Goal: Check status: Check status

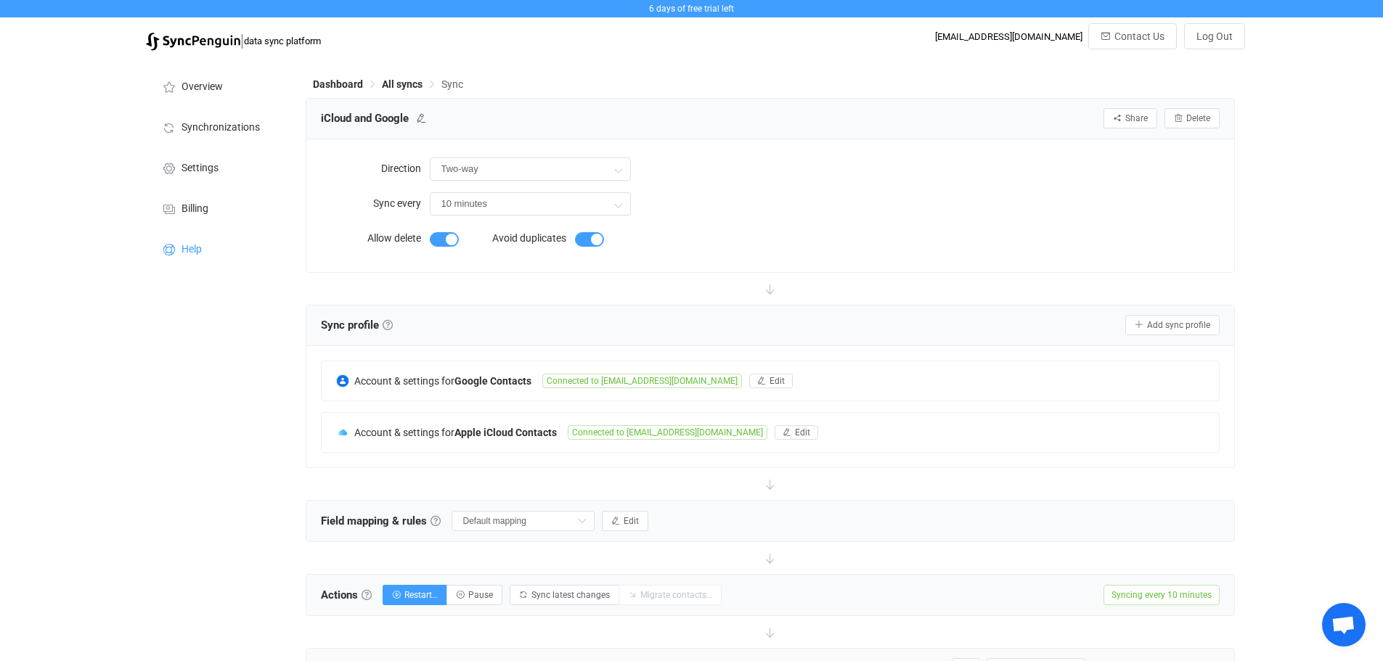
scroll to position [272, 0]
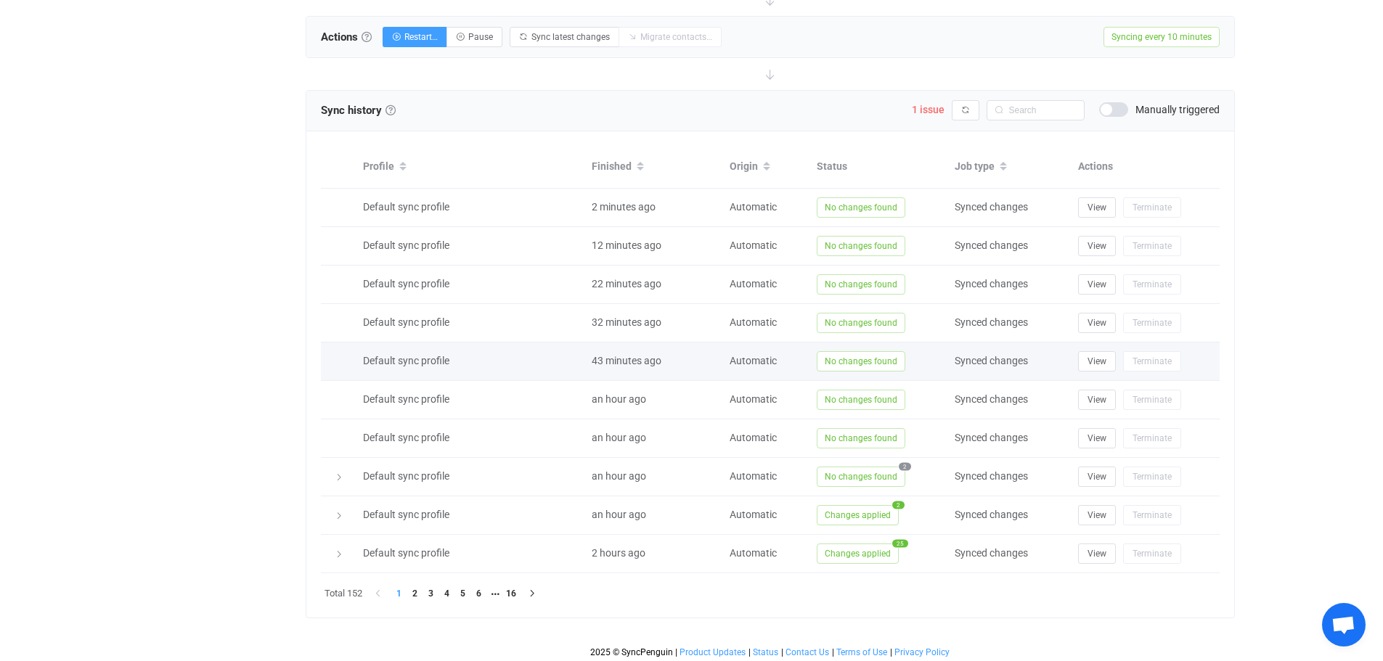
scroll to position [562, 0]
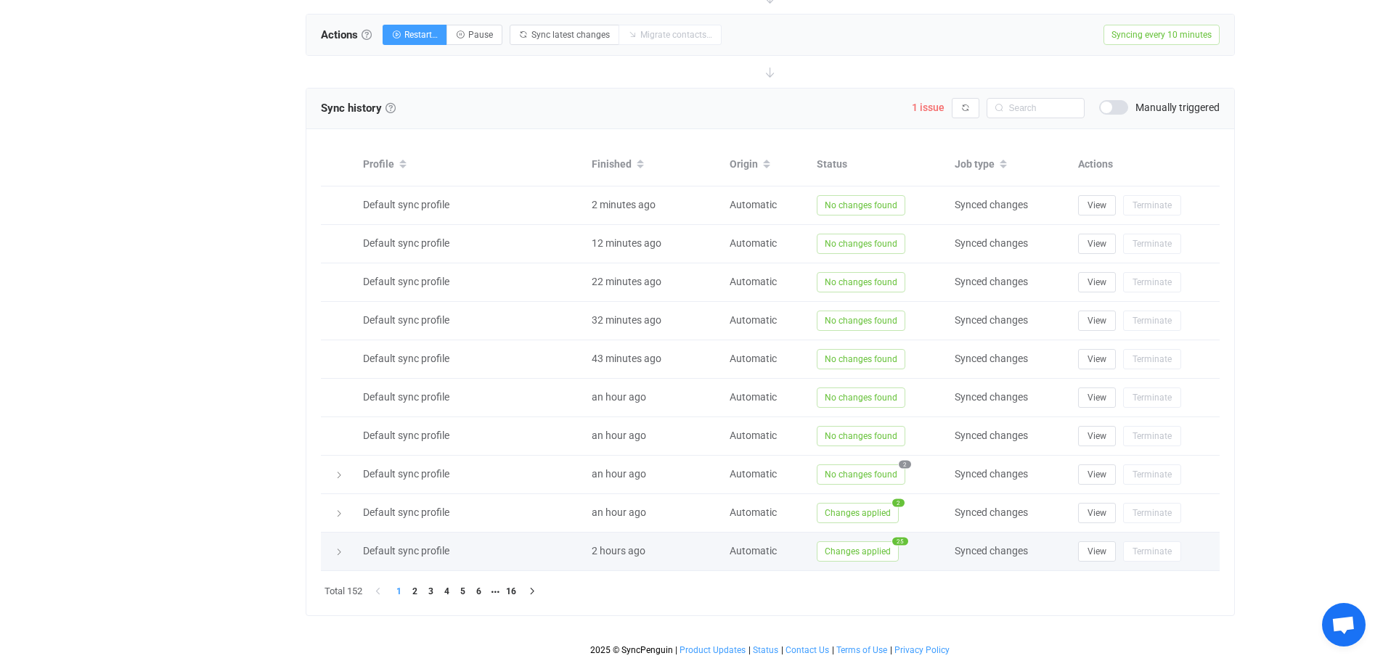
click at [620, 551] on span "2 hours ago" at bounding box center [619, 551] width 54 height 12
click at [341, 549] on icon at bounding box center [339, 552] width 9 height 9
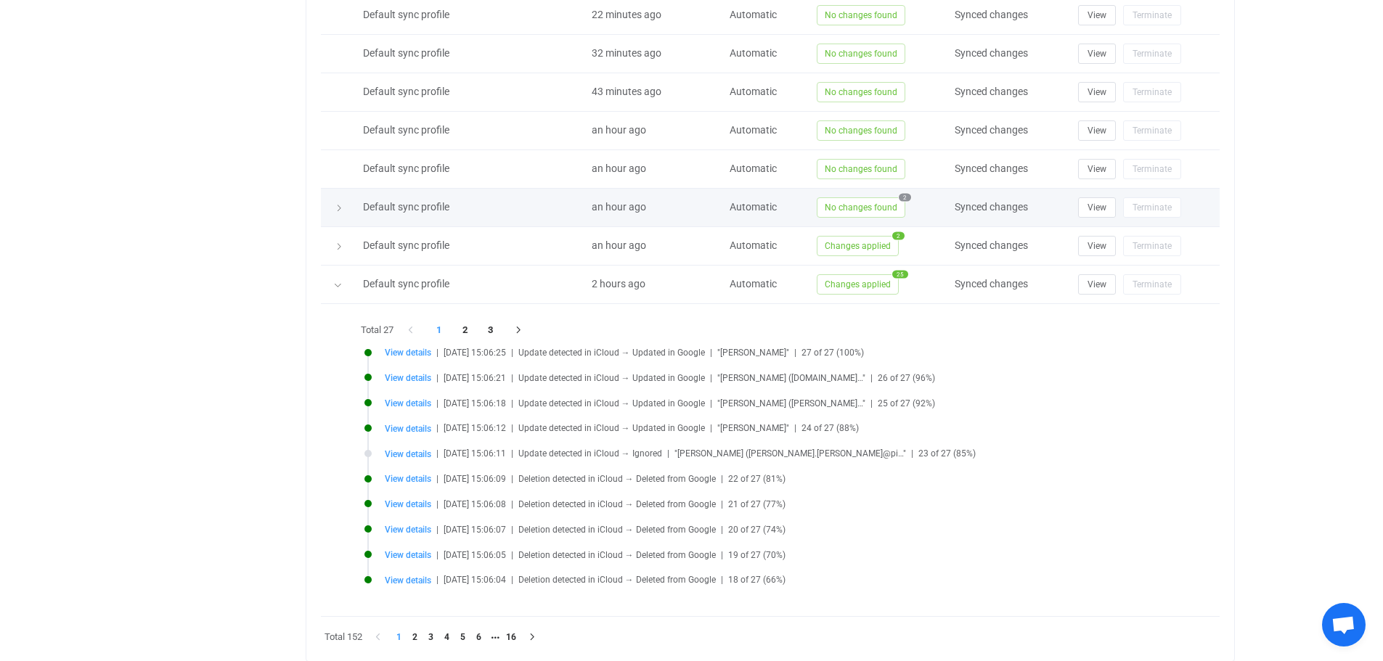
scroll to position [852, 0]
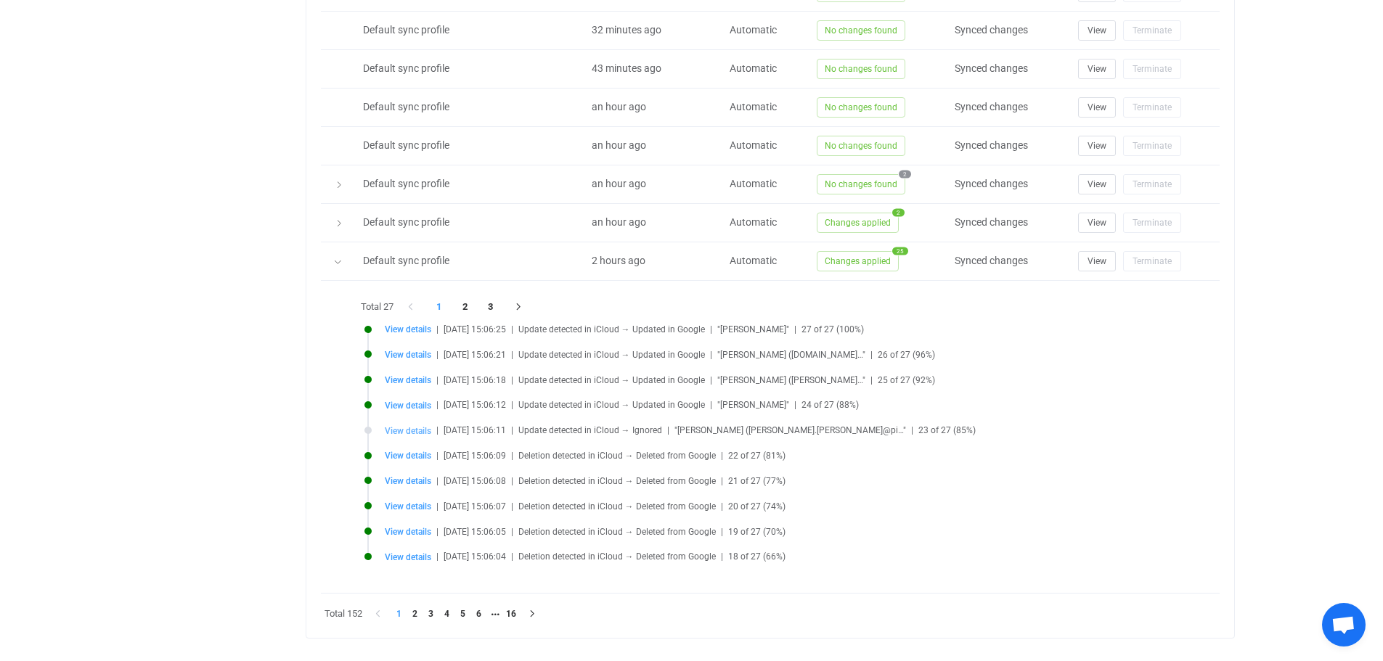
click at [409, 428] on span "View details" at bounding box center [408, 431] width 46 height 10
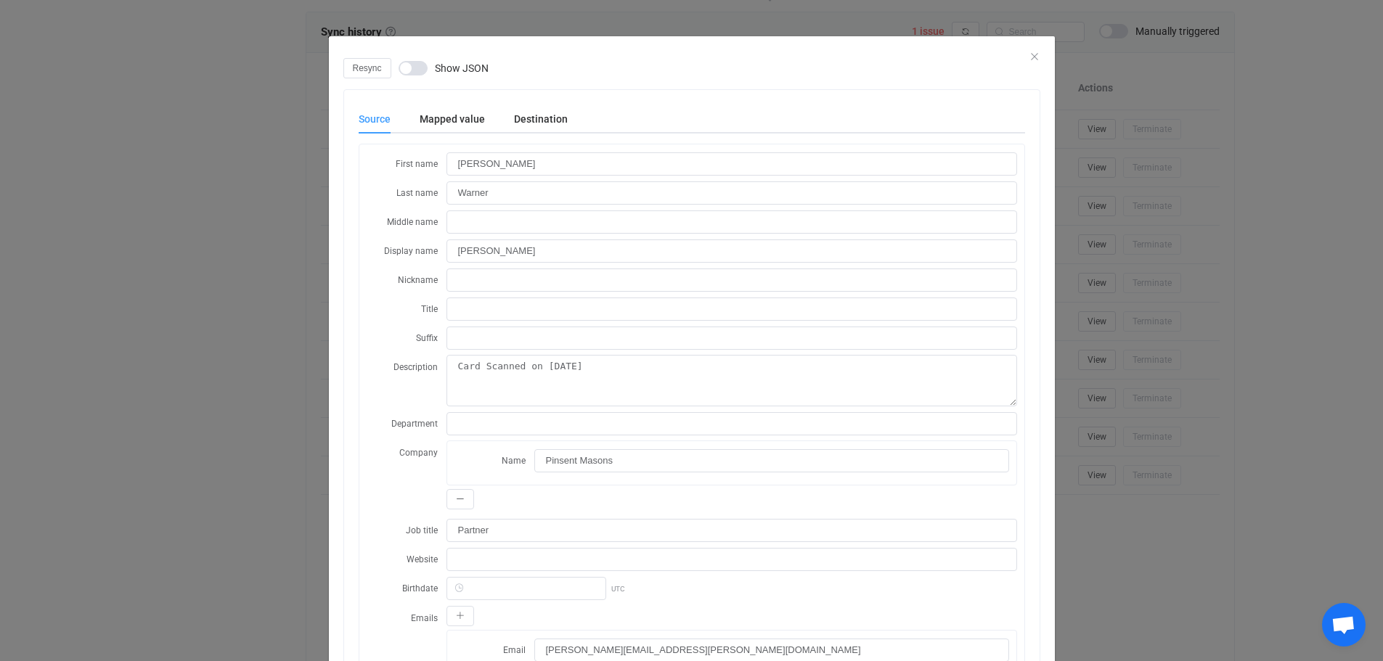
scroll to position [634, 0]
click at [1029, 54] on icon "Close" at bounding box center [1035, 57] width 12 height 12
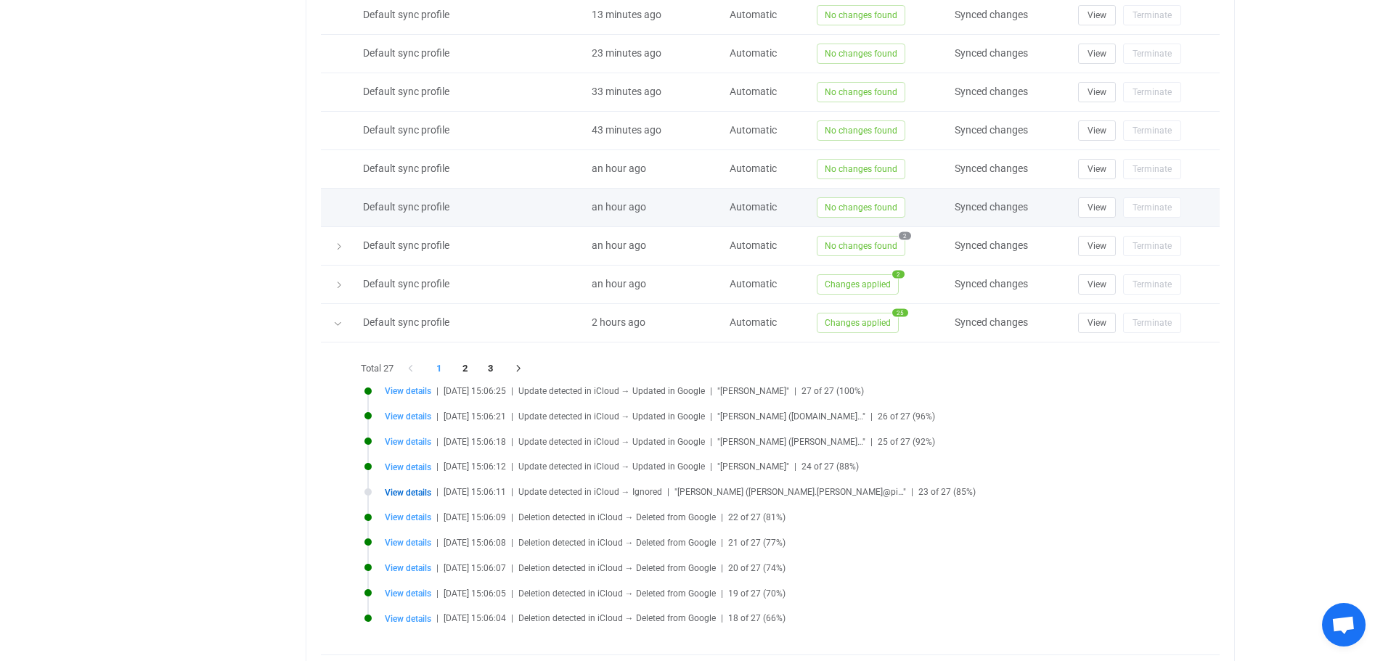
scroll to position [852, 0]
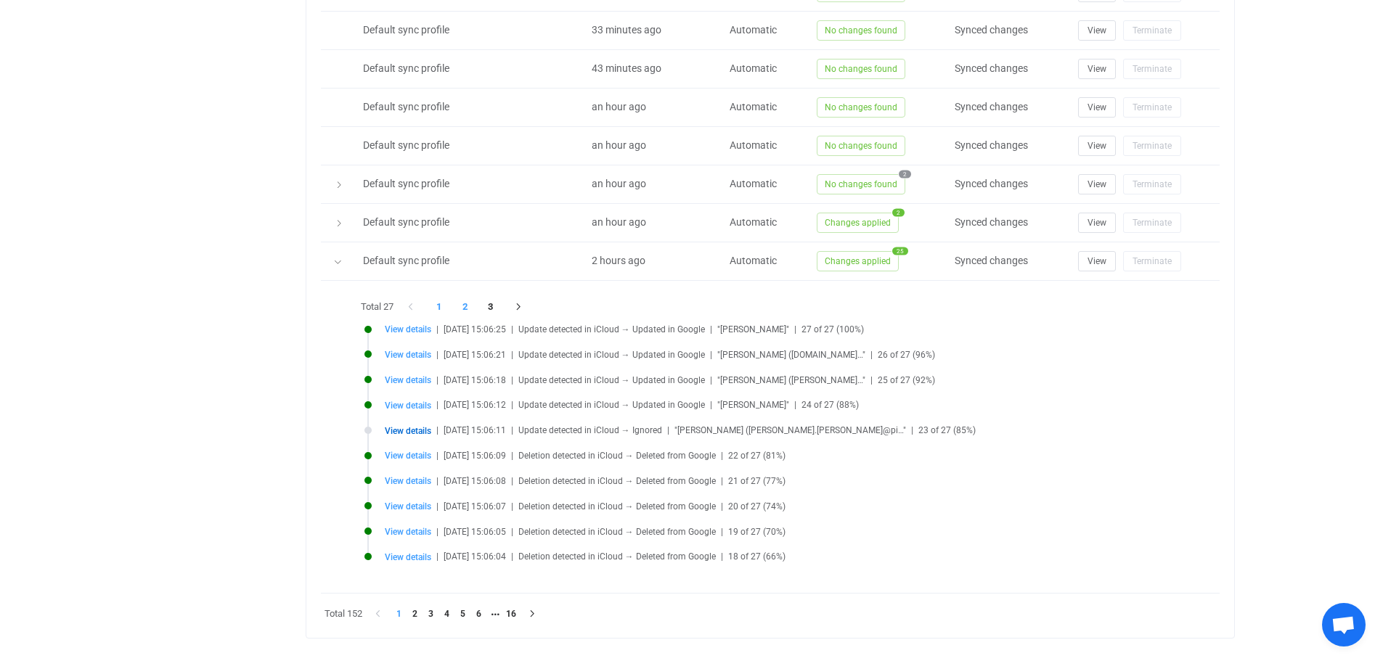
click at [463, 306] on li "2" at bounding box center [465, 307] width 26 height 20
click at [493, 304] on li "3" at bounding box center [491, 307] width 26 height 20
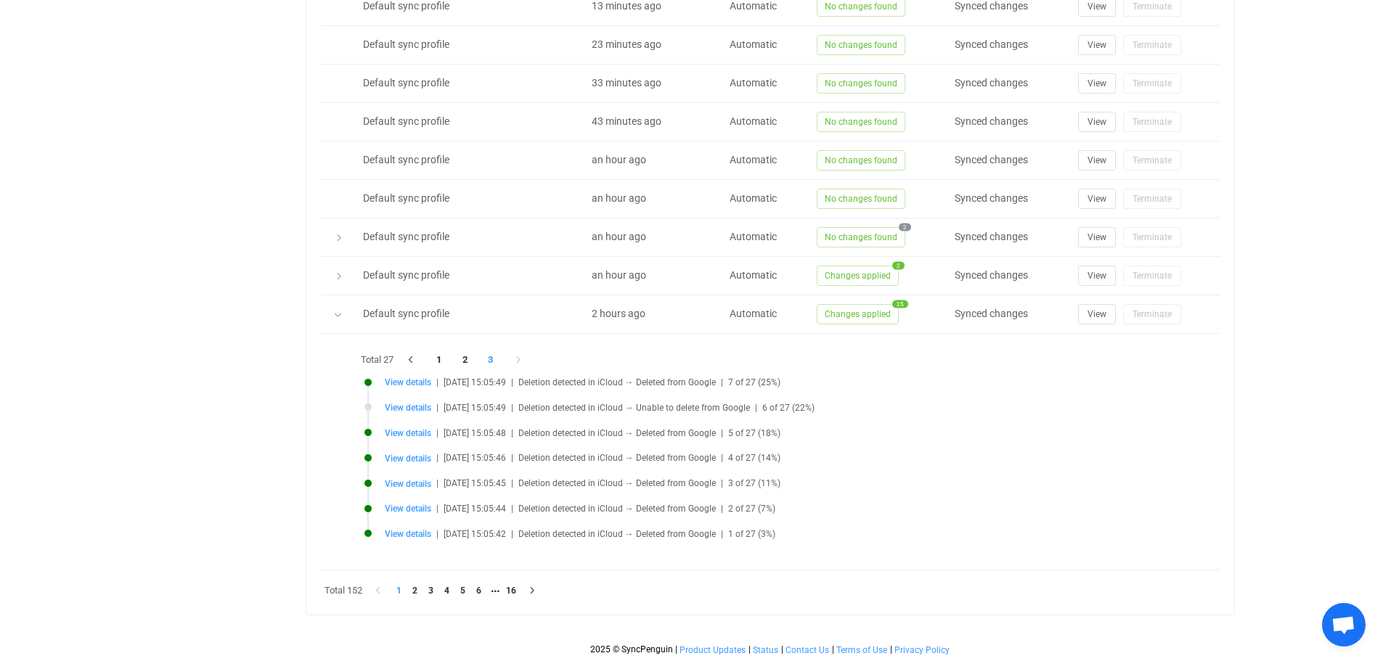
click at [1011, 402] on div "View details | [DATE] 15:05:49 | Deletion detected in iCloud → Unable to delete…" at bounding box center [784, 407] width 799 height 11
click at [463, 361] on li "2" at bounding box center [465, 360] width 26 height 20
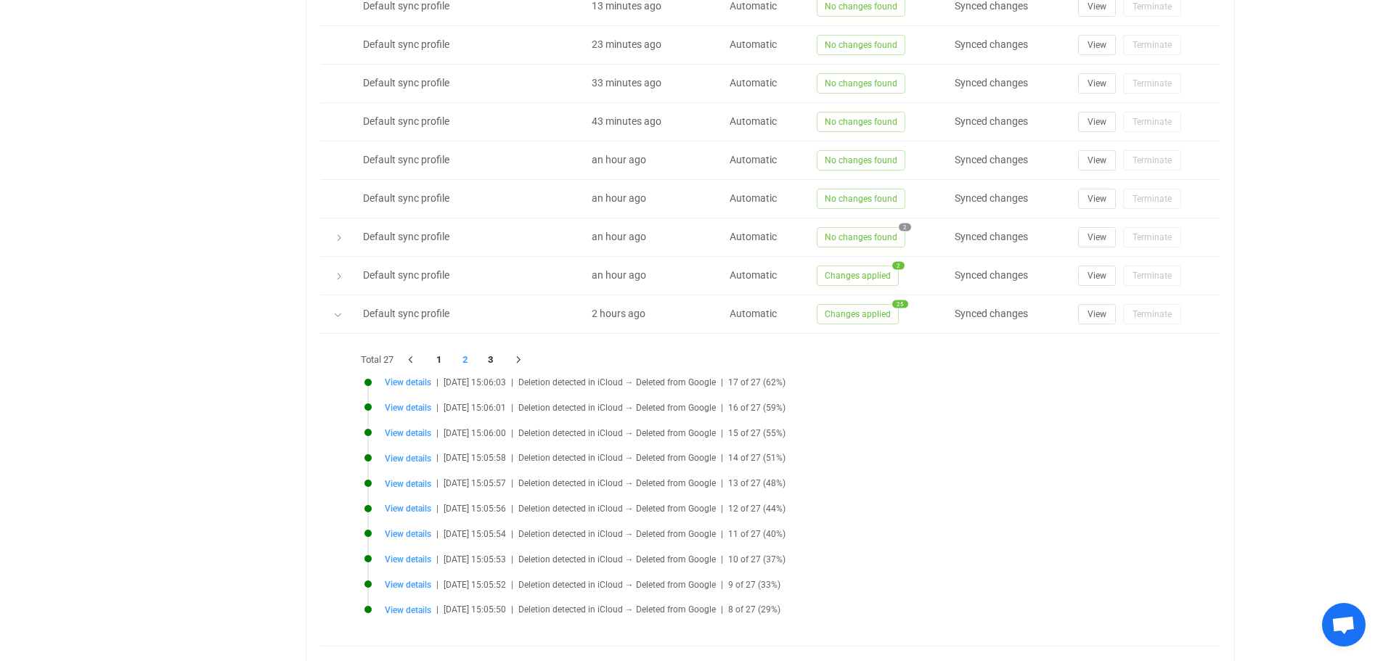
scroll to position [852, 0]
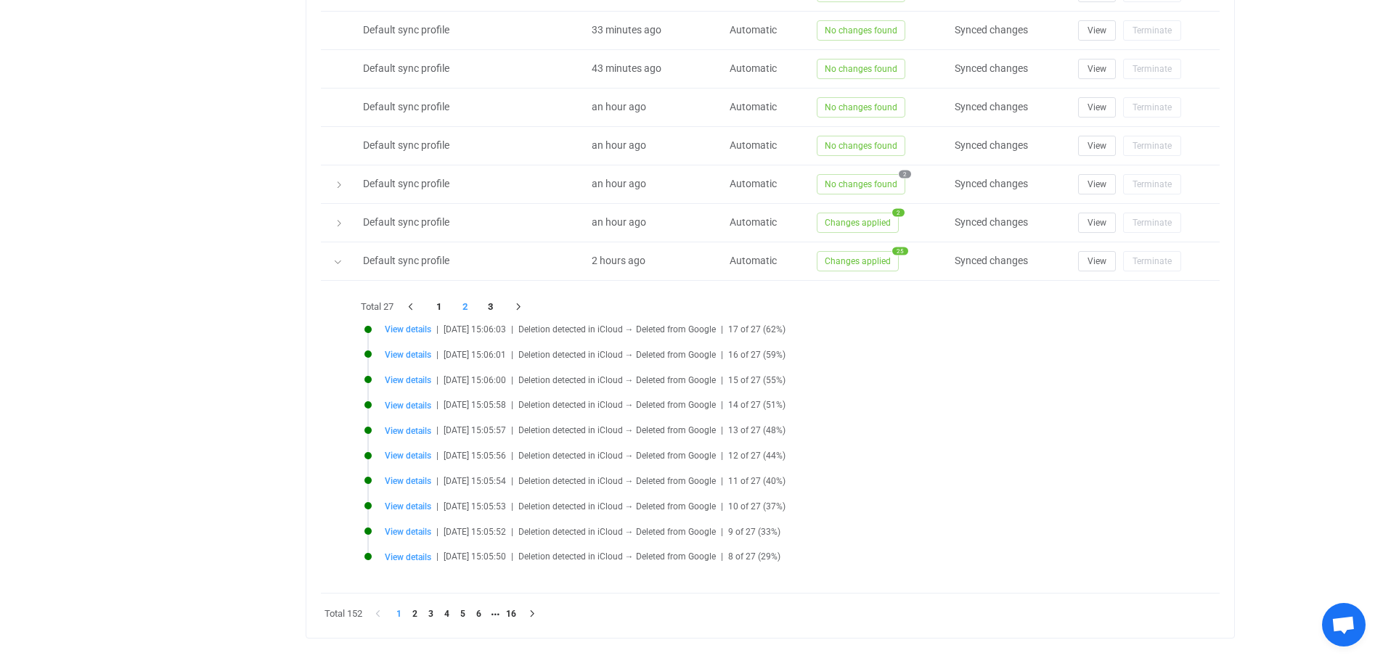
click at [464, 304] on li "2" at bounding box center [465, 307] width 26 height 20
click at [468, 306] on li "2" at bounding box center [465, 307] width 26 height 20
click at [442, 306] on li "1" at bounding box center [439, 307] width 26 height 20
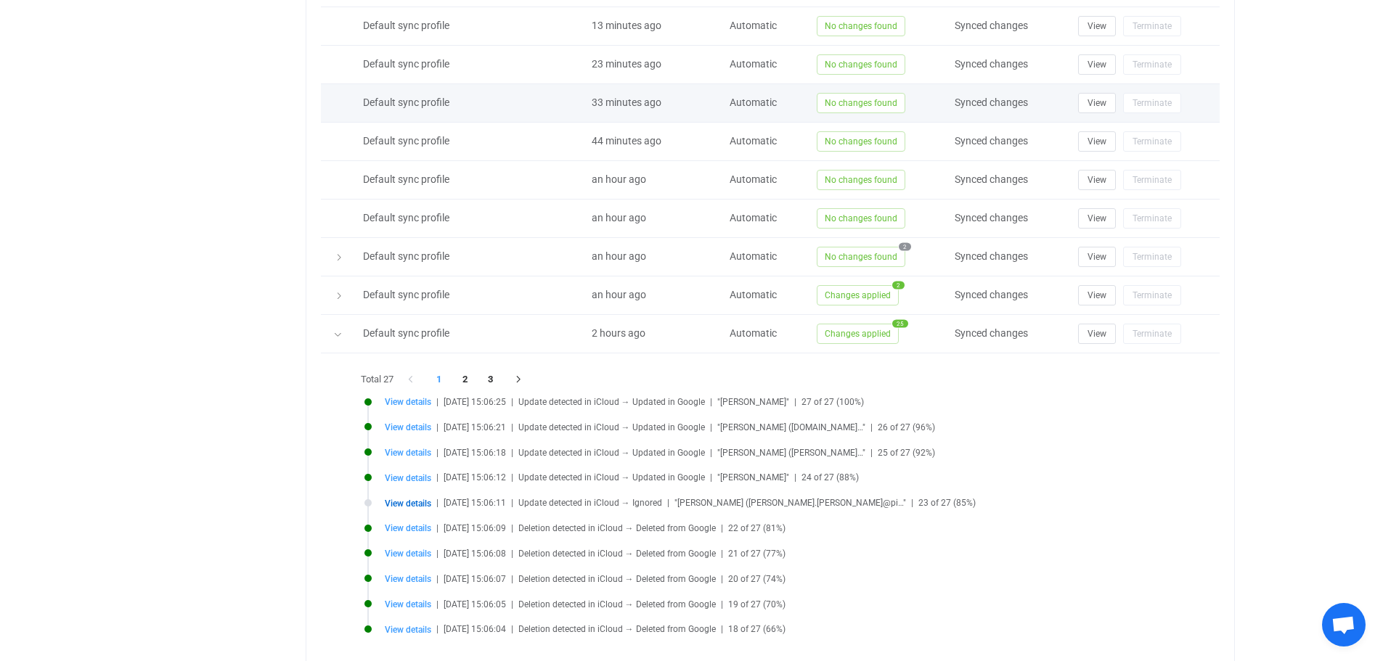
click at [340, 332] on icon at bounding box center [337, 334] width 9 height 9
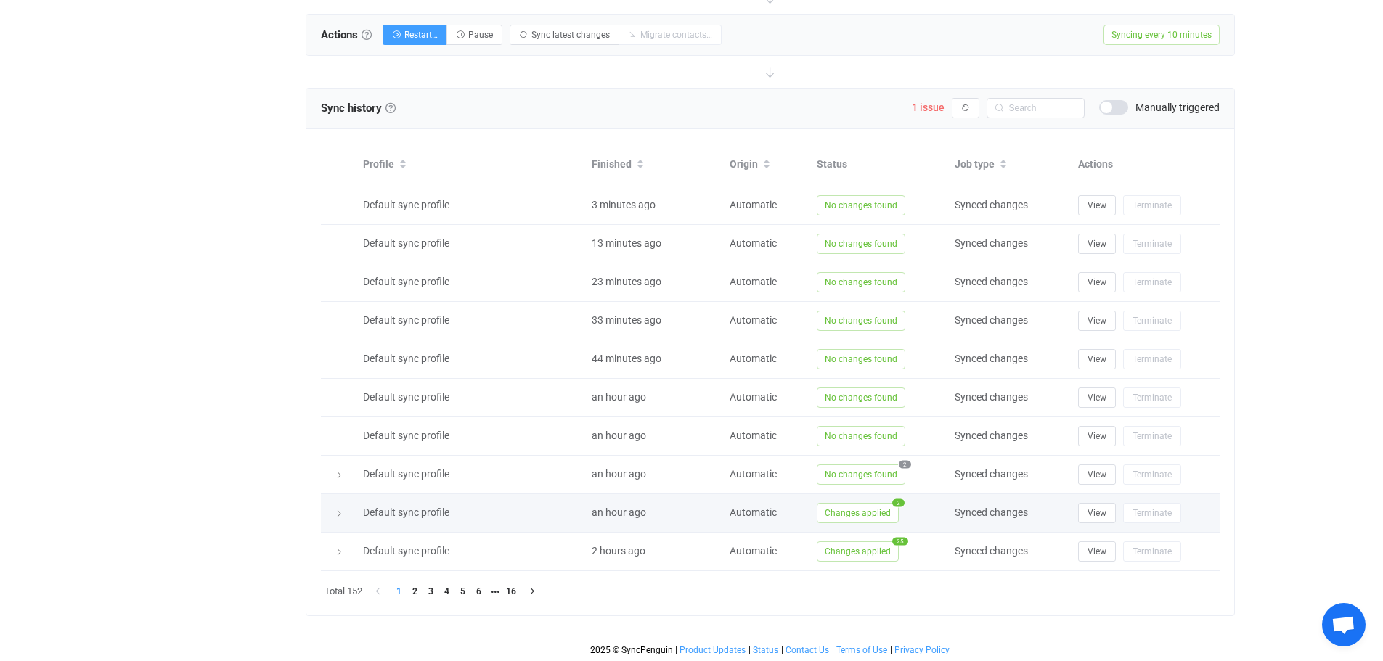
click at [339, 510] on icon at bounding box center [339, 514] width 9 height 9
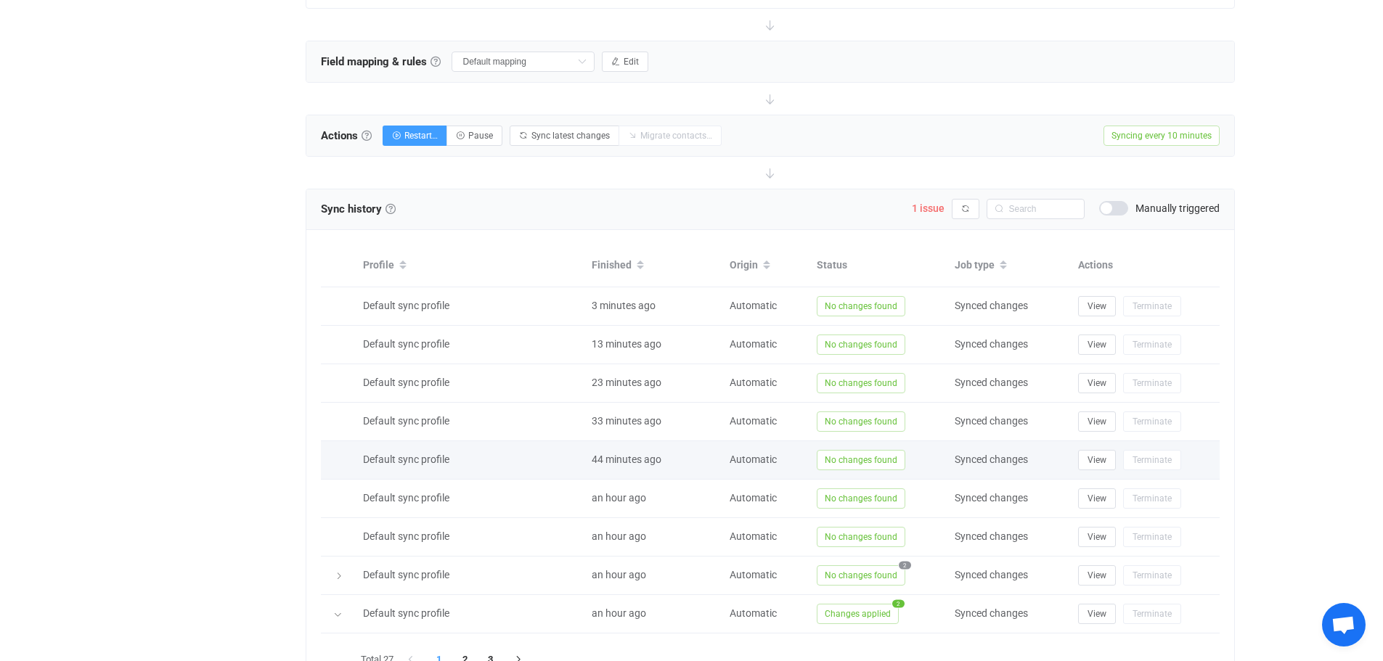
scroll to position [707, 0]
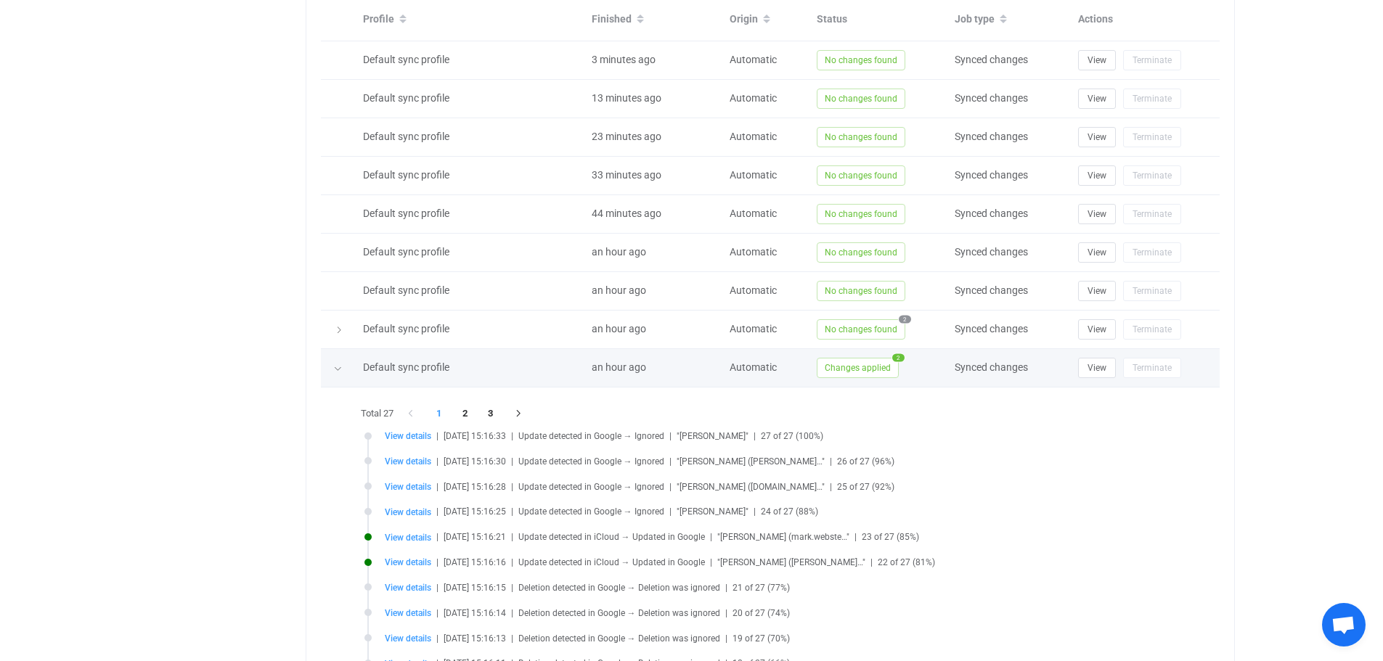
click at [339, 364] on icon at bounding box center [337, 368] width 9 height 9
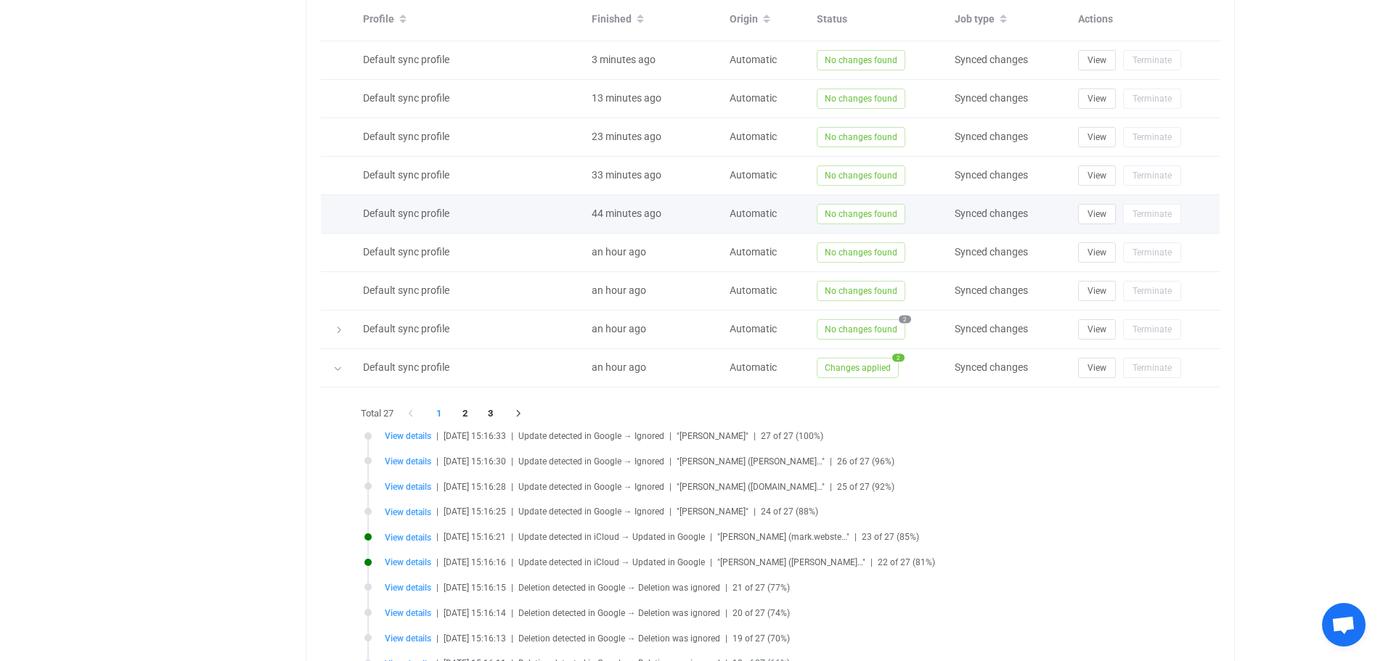
scroll to position [562, 0]
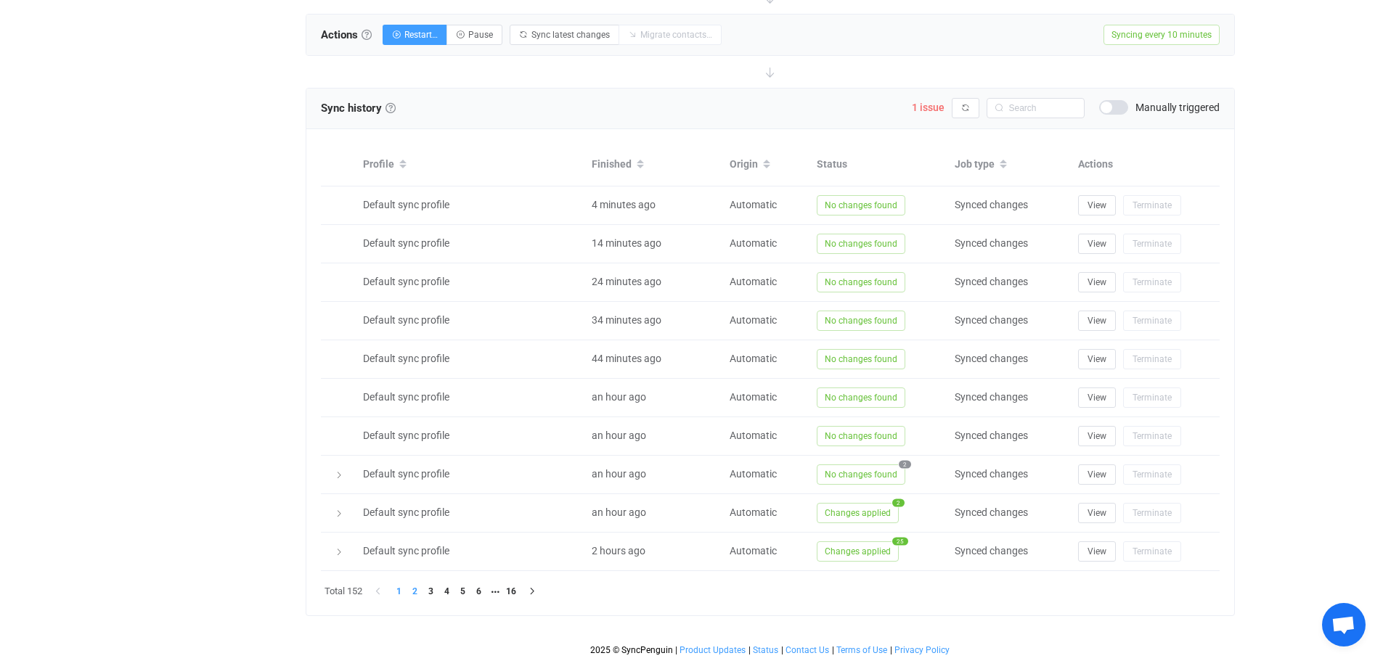
click at [411, 588] on li "2" at bounding box center [415, 592] width 16 height 16
click at [431, 592] on li "3" at bounding box center [431, 592] width 16 height 16
click at [452, 590] on li "4" at bounding box center [447, 592] width 16 height 16
click at [457, 589] on li "5" at bounding box center [463, 592] width 16 height 16
click at [403, 590] on li "1" at bounding box center [399, 592] width 16 height 16
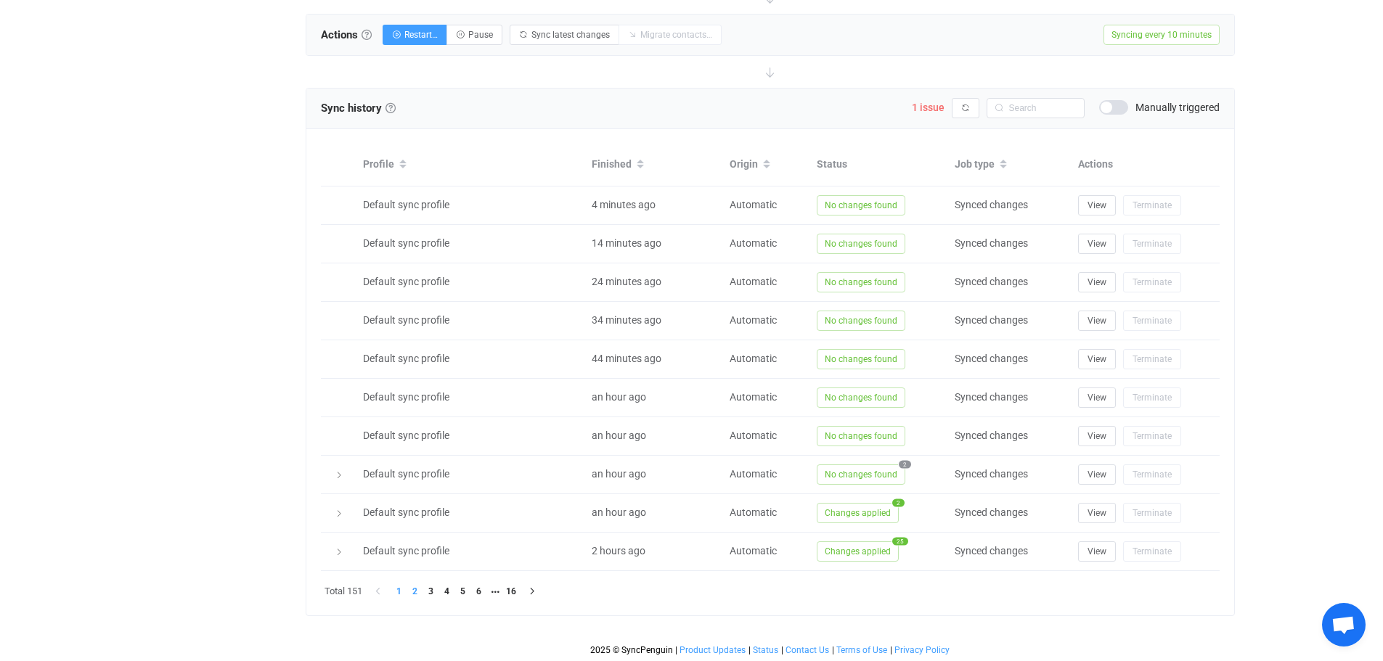
click at [416, 591] on li "2" at bounding box center [415, 592] width 16 height 16
click at [399, 591] on li "1" at bounding box center [399, 592] width 16 height 16
click at [873, 549] on span "Changes applied" at bounding box center [858, 552] width 82 height 20
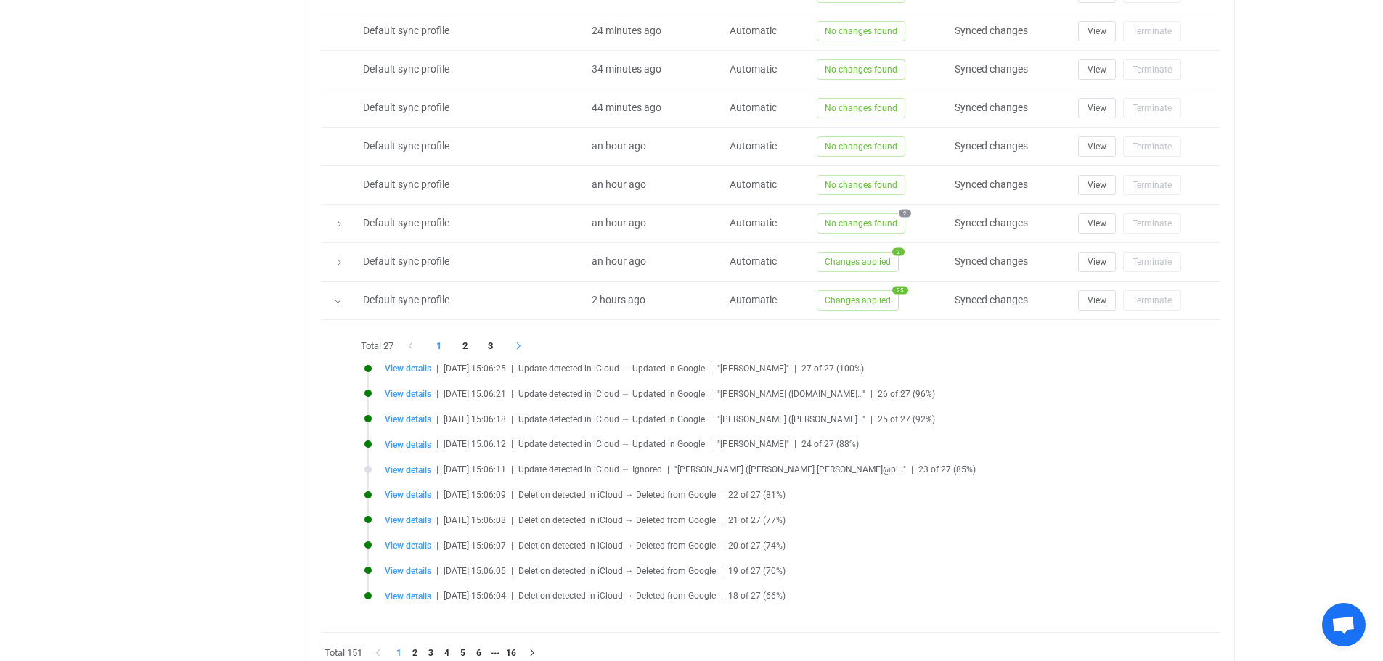
scroll to position [875, 0]
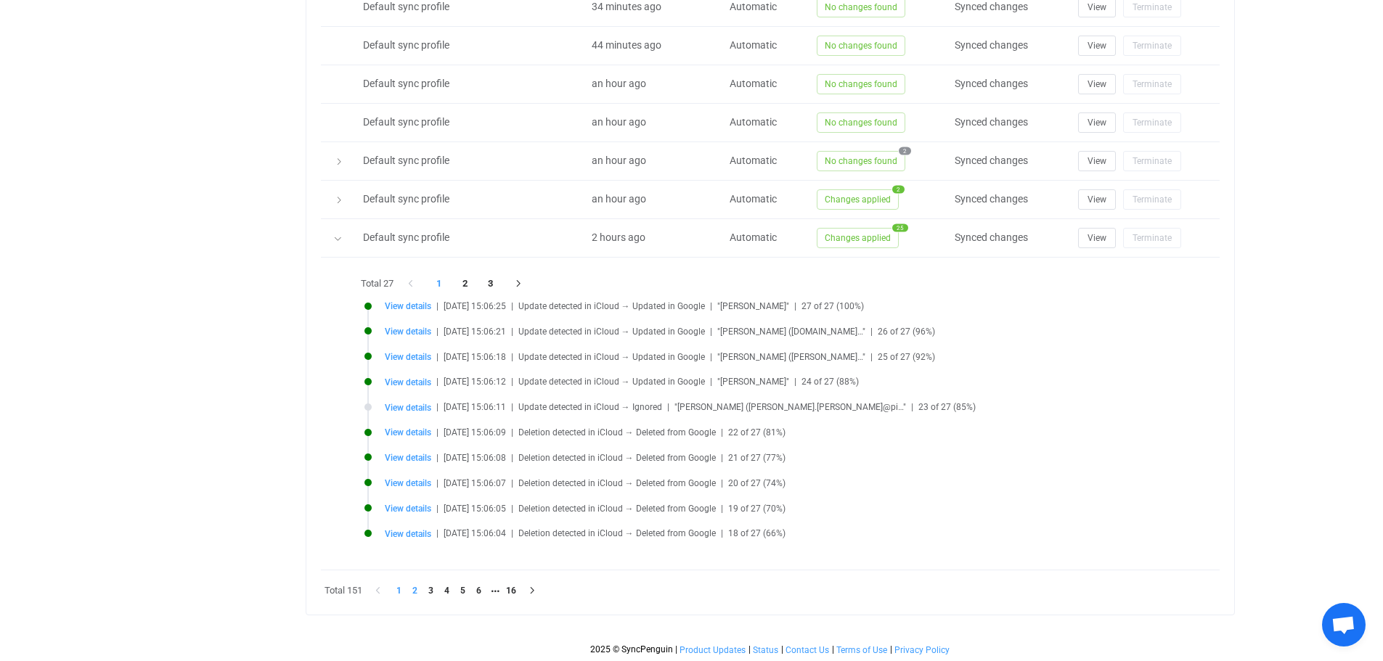
click at [417, 589] on li "2" at bounding box center [415, 591] width 16 height 16
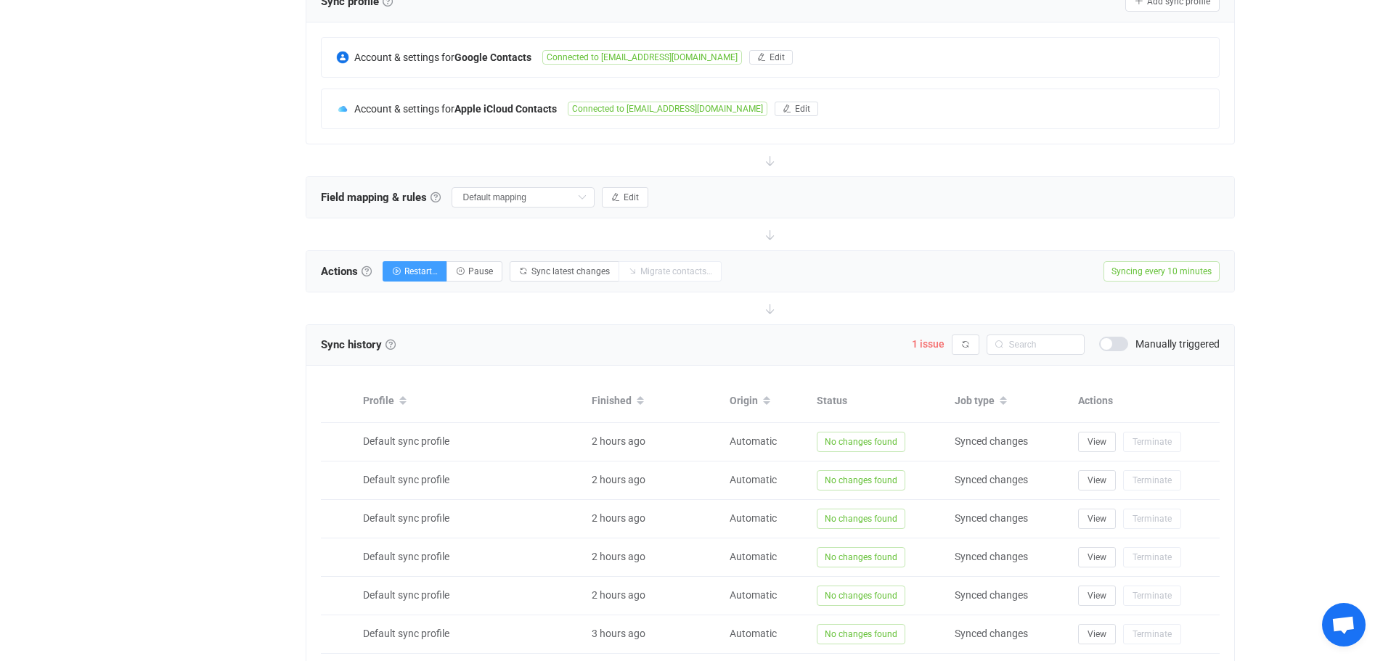
scroll to position [562, 0]
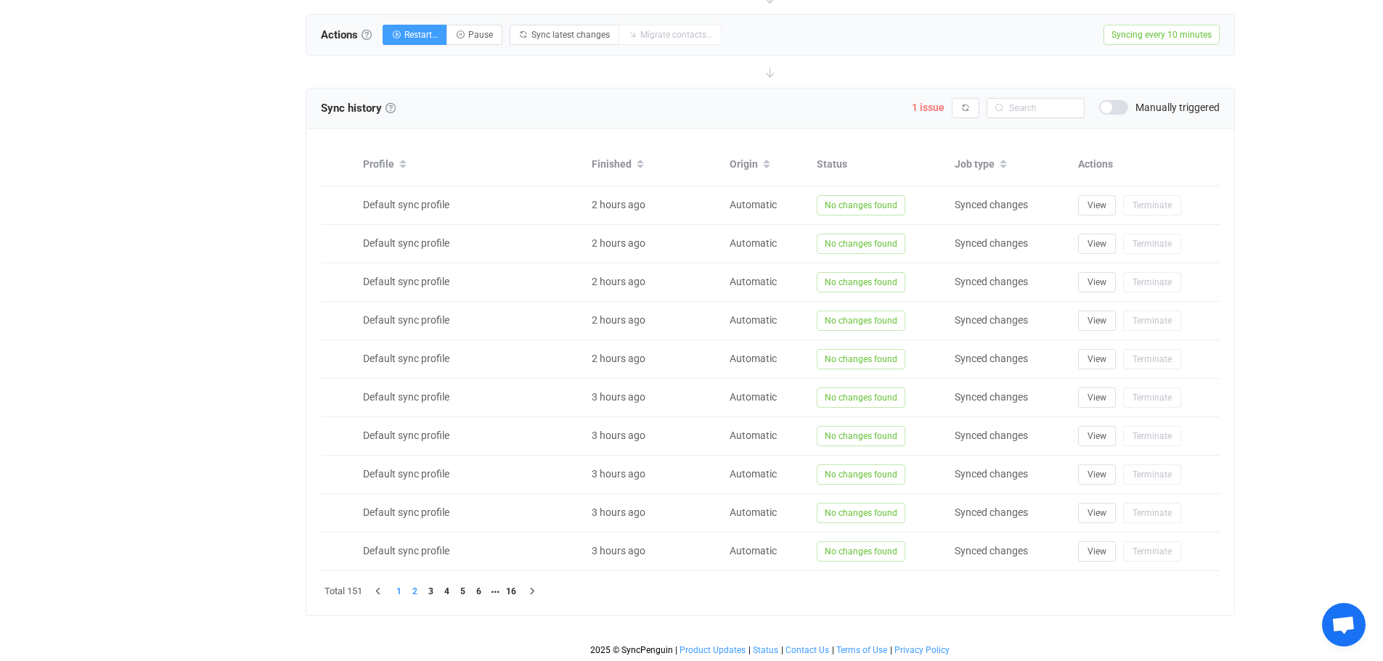
click at [401, 589] on li "1" at bounding box center [399, 592] width 16 height 16
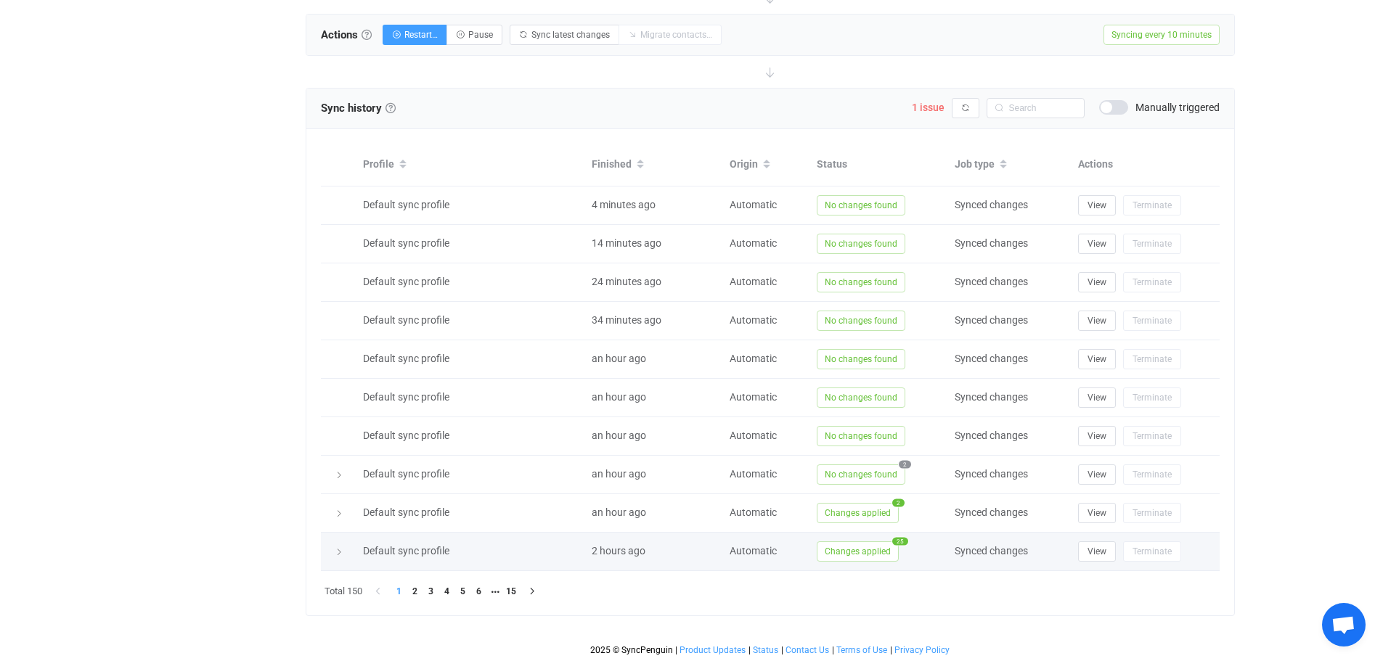
click at [887, 542] on span "Changes applied" at bounding box center [858, 552] width 82 height 20
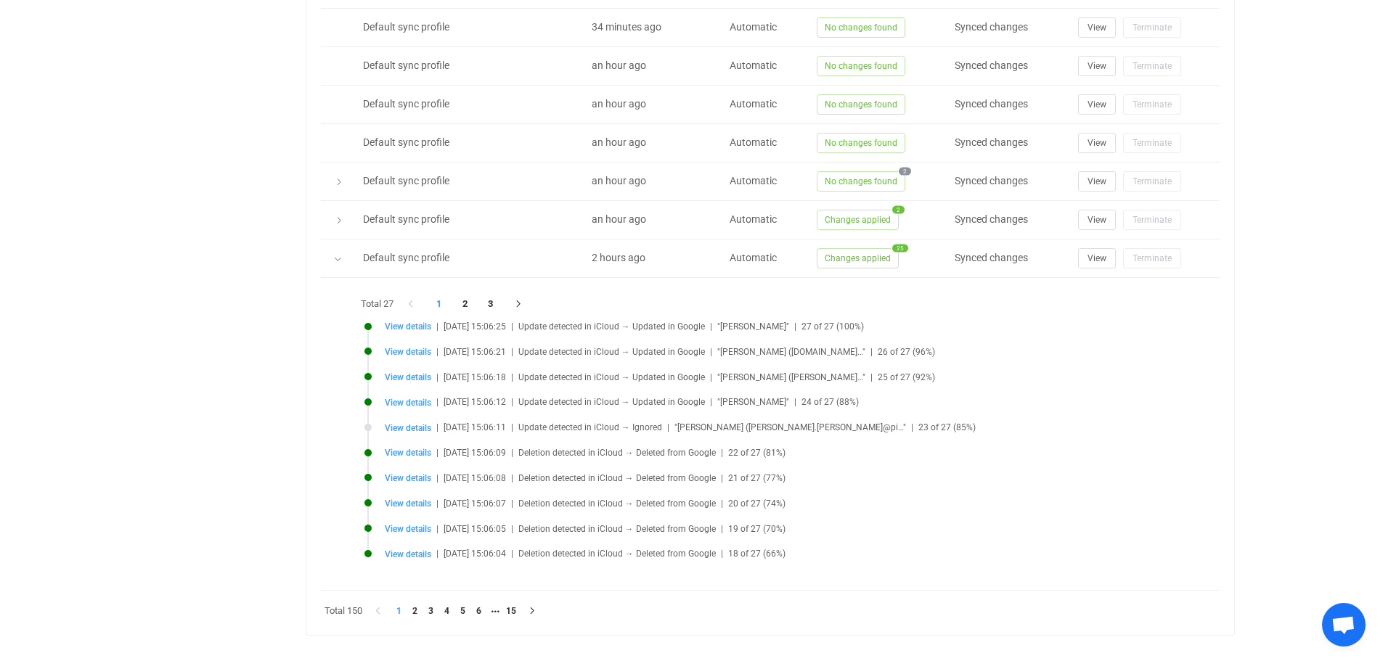
scroll to position [875, 0]
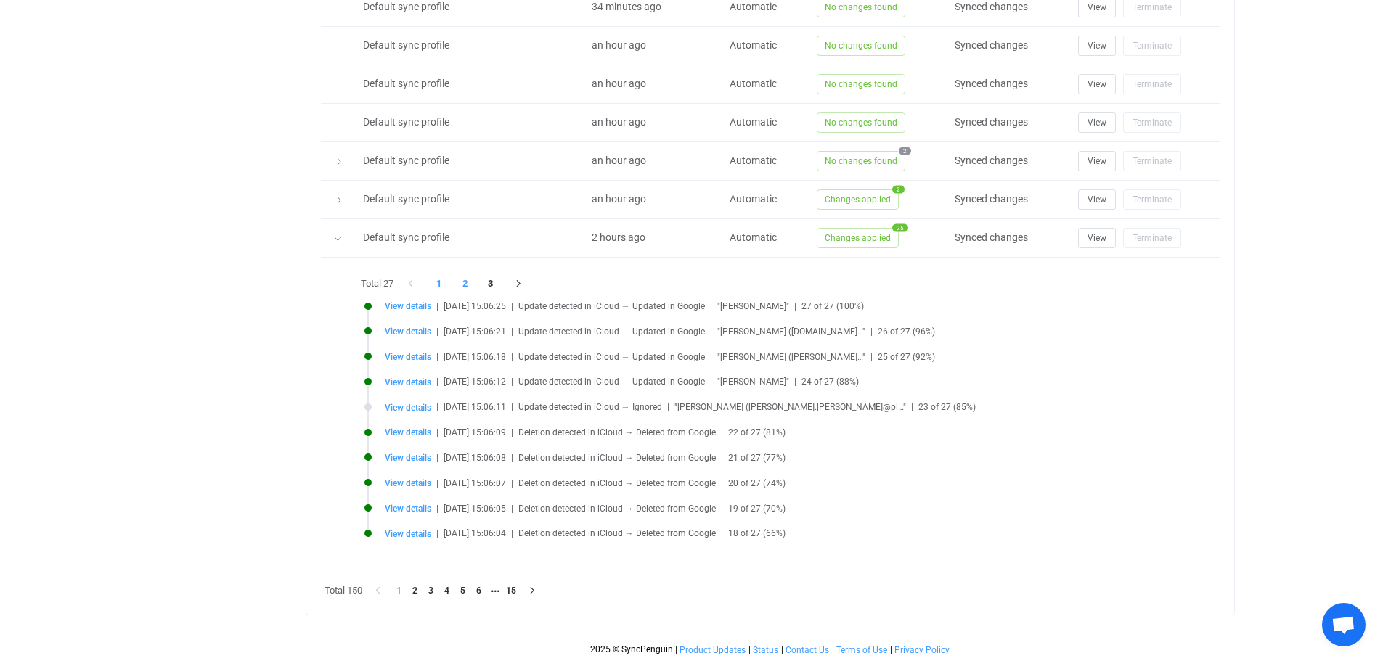
click at [465, 279] on li "2" at bounding box center [465, 284] width 26 height 20
click at [491, 283] on li "3" at bounding box center [491, 284] width 26 height 20
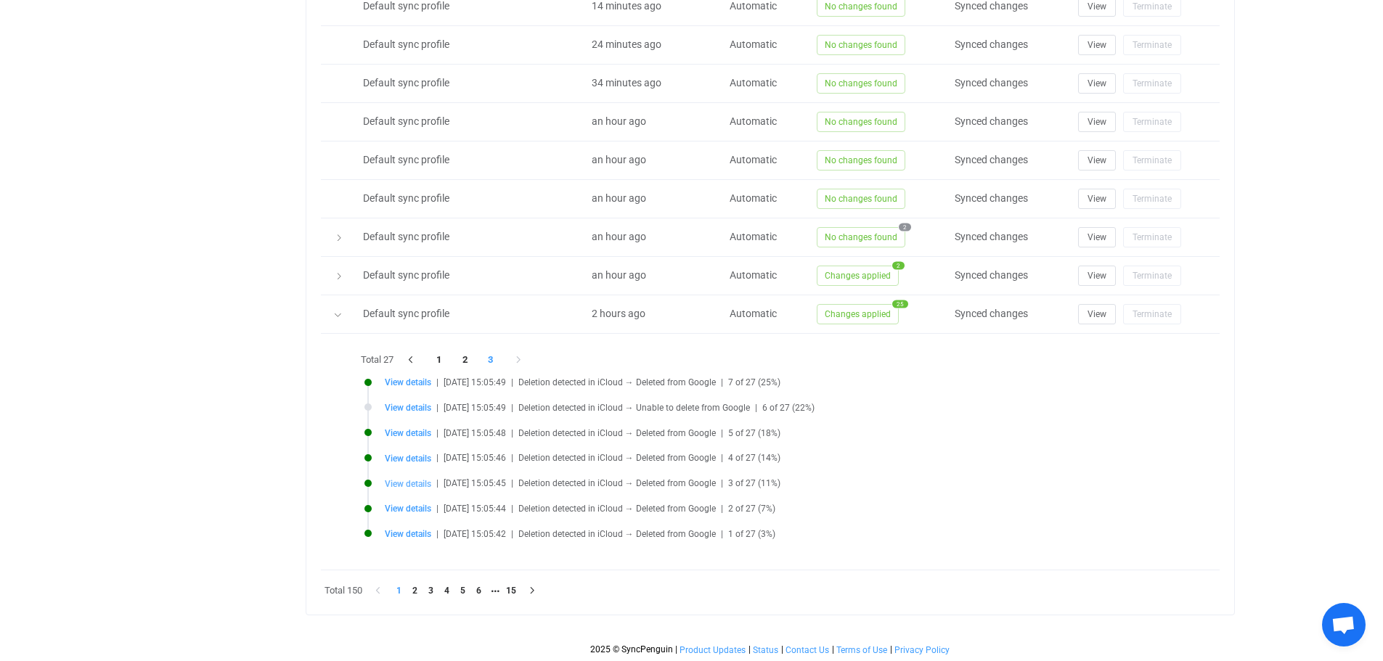
click at [404, 479] on span "View details" at bounding box center [408, 484] width 46 height 10
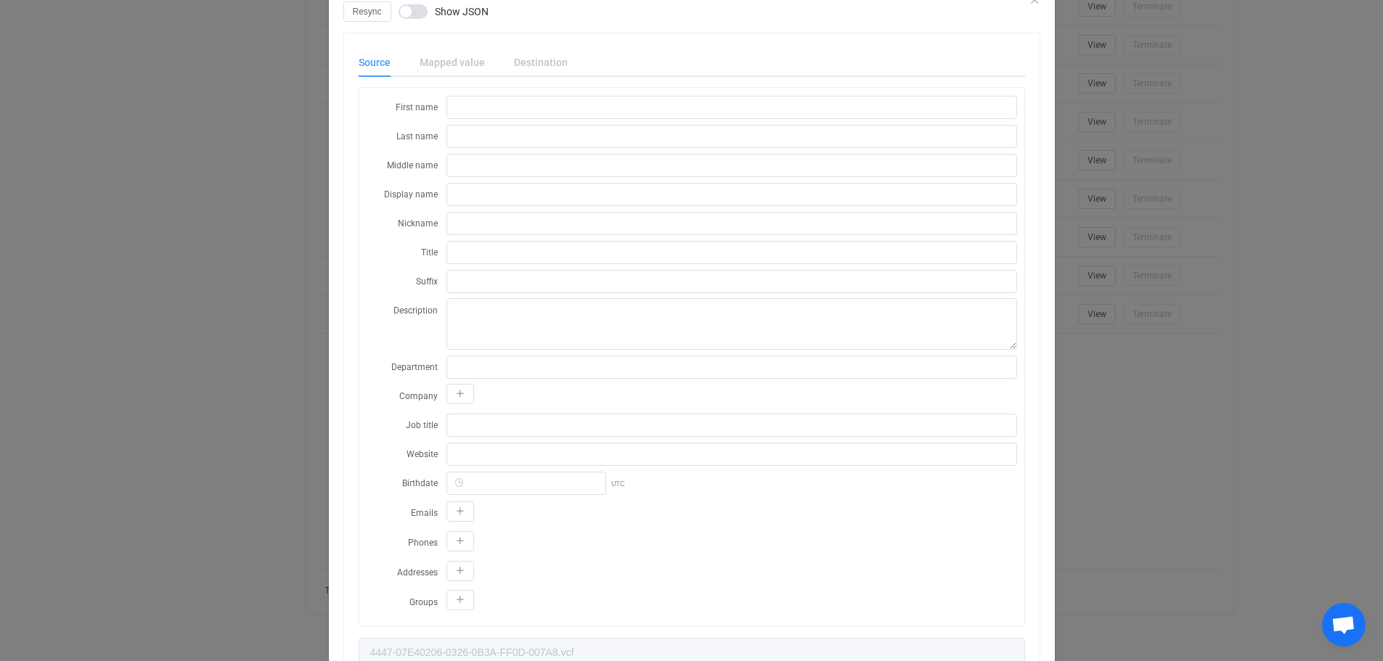
scroll to position [0, 0]
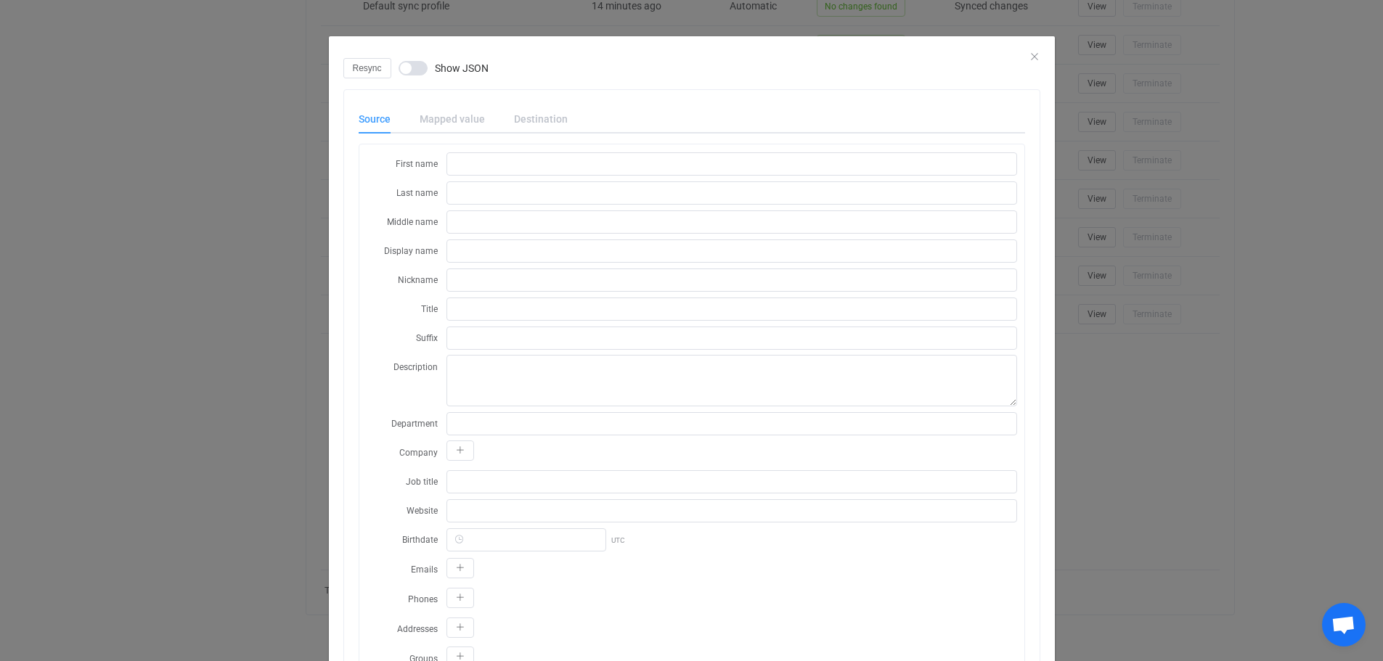
click at [434, 115] on div "Mapped value" at bounding box center [452, 119] width 94 height 29
click at [562, 120] on div "Source Mapped value Destination" at bounding box center [692, 119] width 666 height 29
click at [1024, 60] on div "Resync Show JSON Source Mapped value Destination First name Last name Middle na…" at bounding box center [692, 394] width 726 height 717
click at [1029, 54] on icon "Close" at bounding box center [1035, 57] width 12 height 12
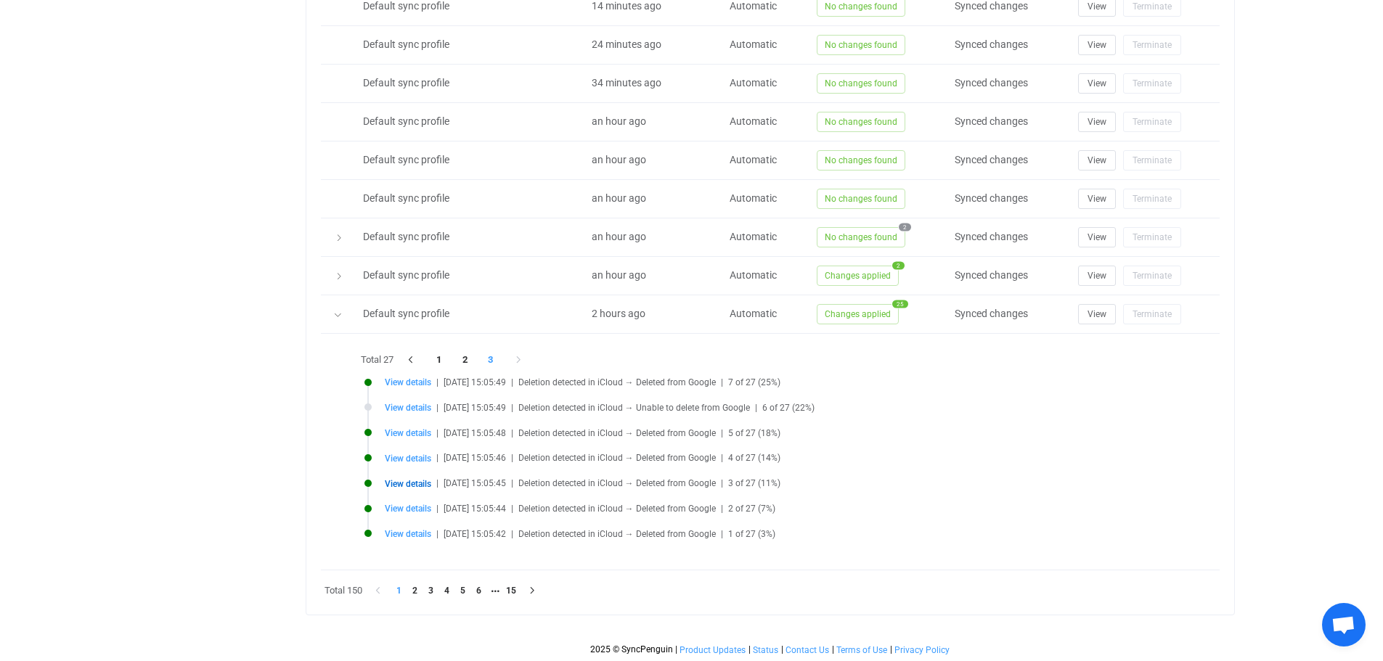
drag, startPoint x: 961, startPoint y: 495, endPoint x: 956, endPoint y: 471, distance: 24.5
click at [958, 480] on li "View details | [DATE] 15:05:45 | Deletion detected in iCloud → Deleted from Goo…" at bounding box center [773, 492] width 819 height 25
